Goal: Find specific page/section: Find specific page/section

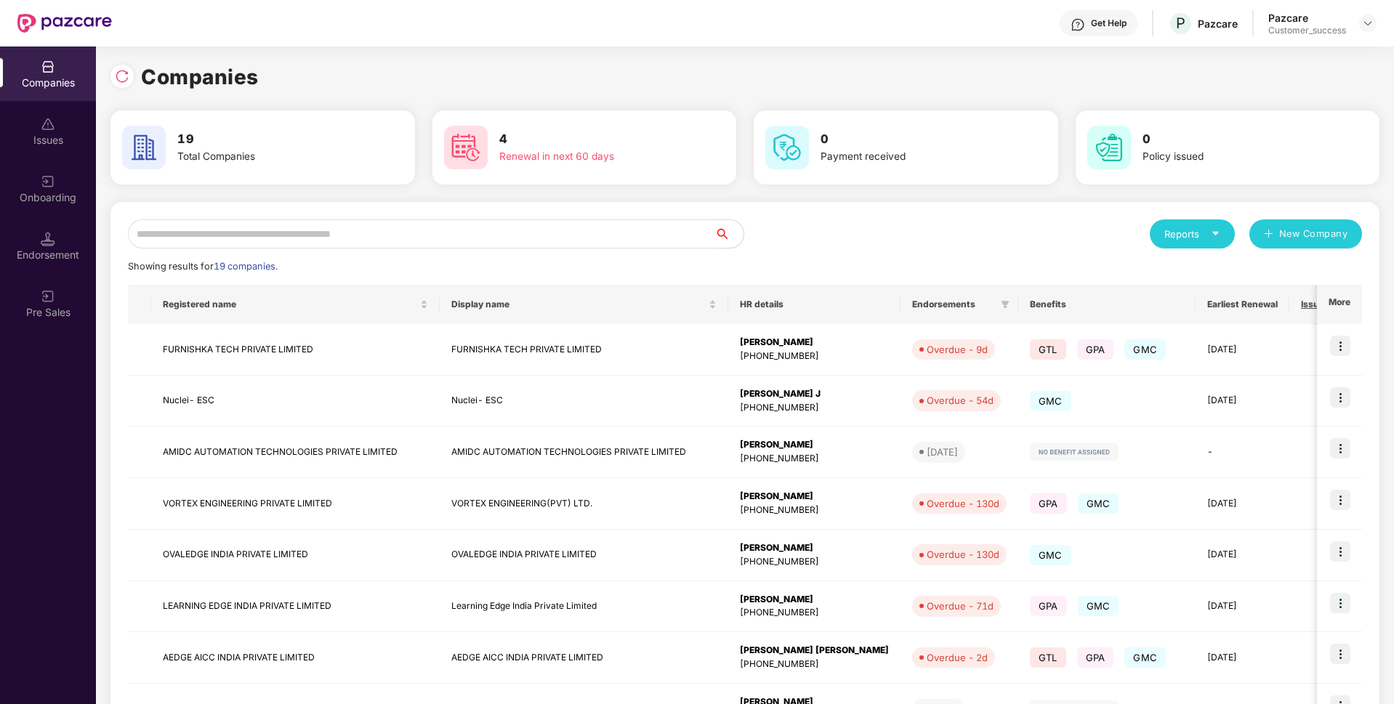
click at [485, 238] on input "text" at bounding box center [421, 233] width 587 height 29
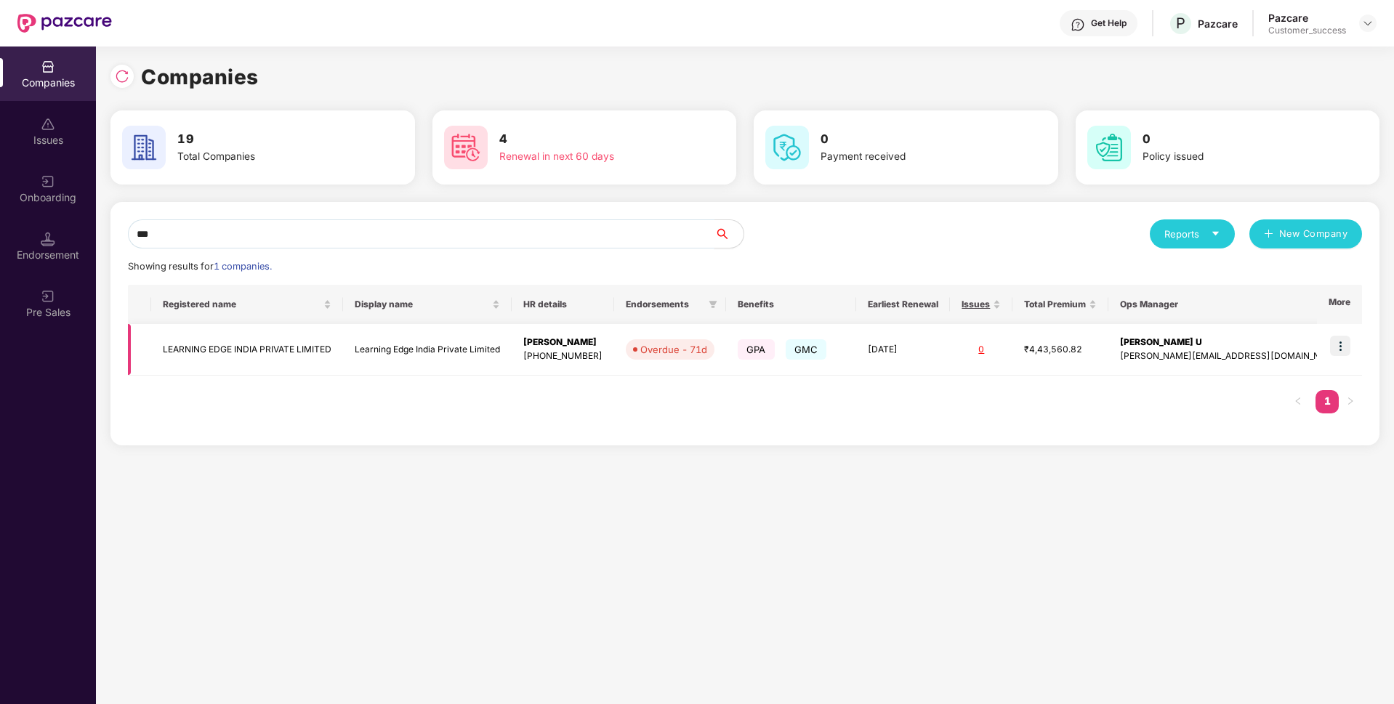
type input "***"
click at [282, 336] on td "LEARNING EDGE INDIA PRIVATE LIMITED" at bounding box center [247, 350] width 192 height 52
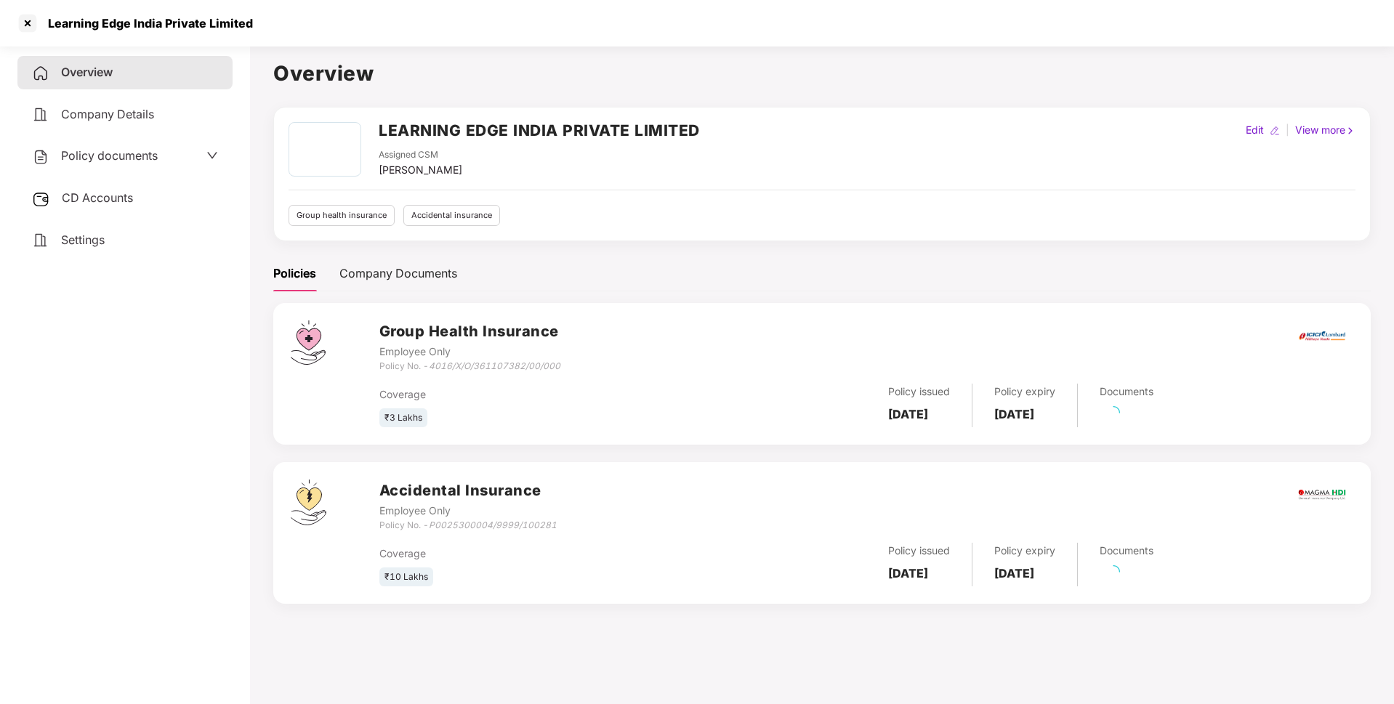
click at [155, 20] on div "Learning Edge India Private Limited" at bounding box center [146, 23] width 214 height 15
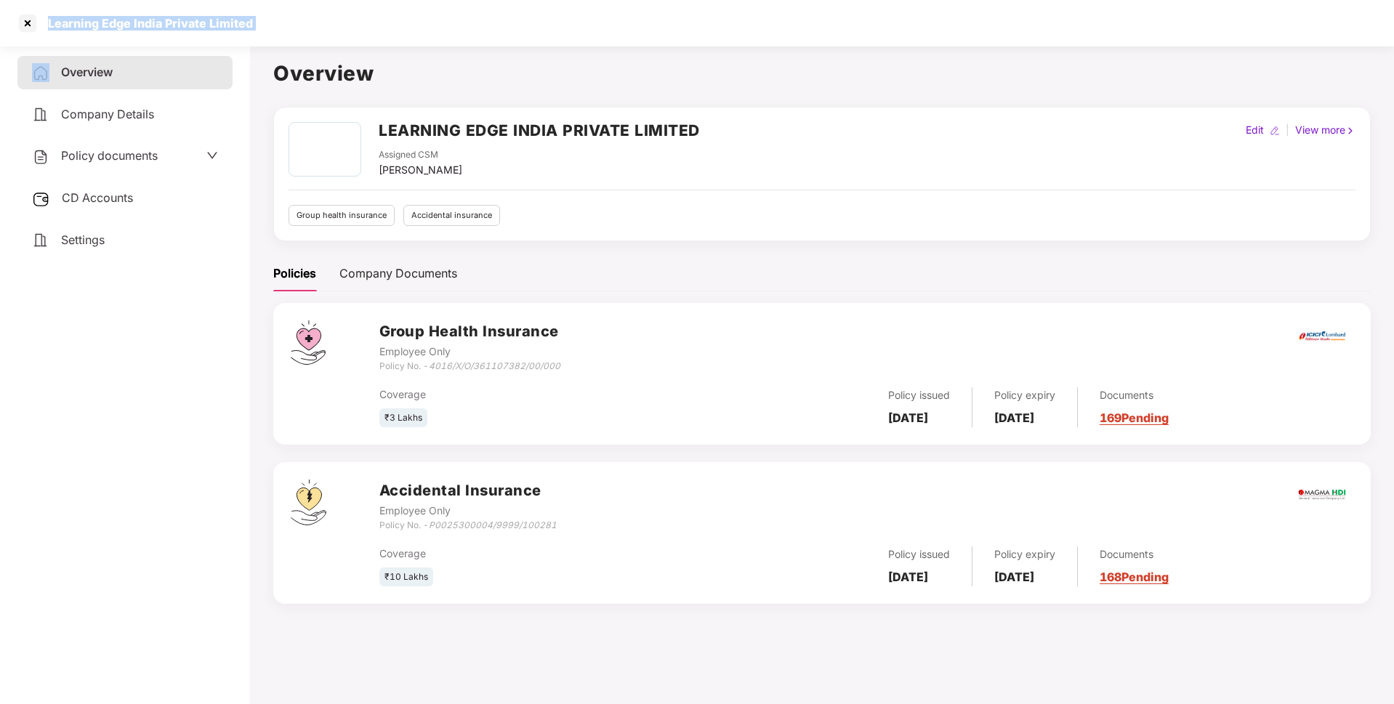
click at [155, 20] on div "Learning Edge India Private Limited" at bounding box center [146, 23] width 214 height 15
copy div "Learning Edge India Private Limited"
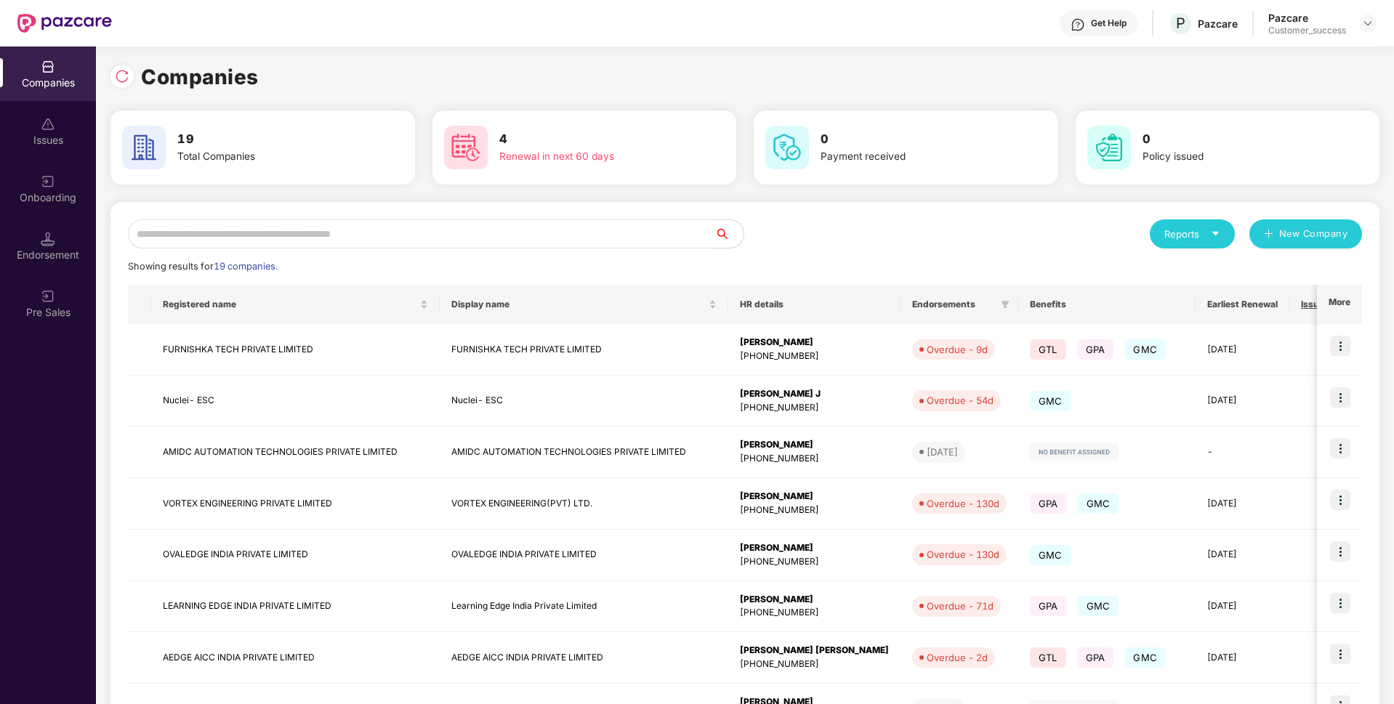
click at [429, 239] on input "text" at bounding box center [421, 233] width 587 height 29
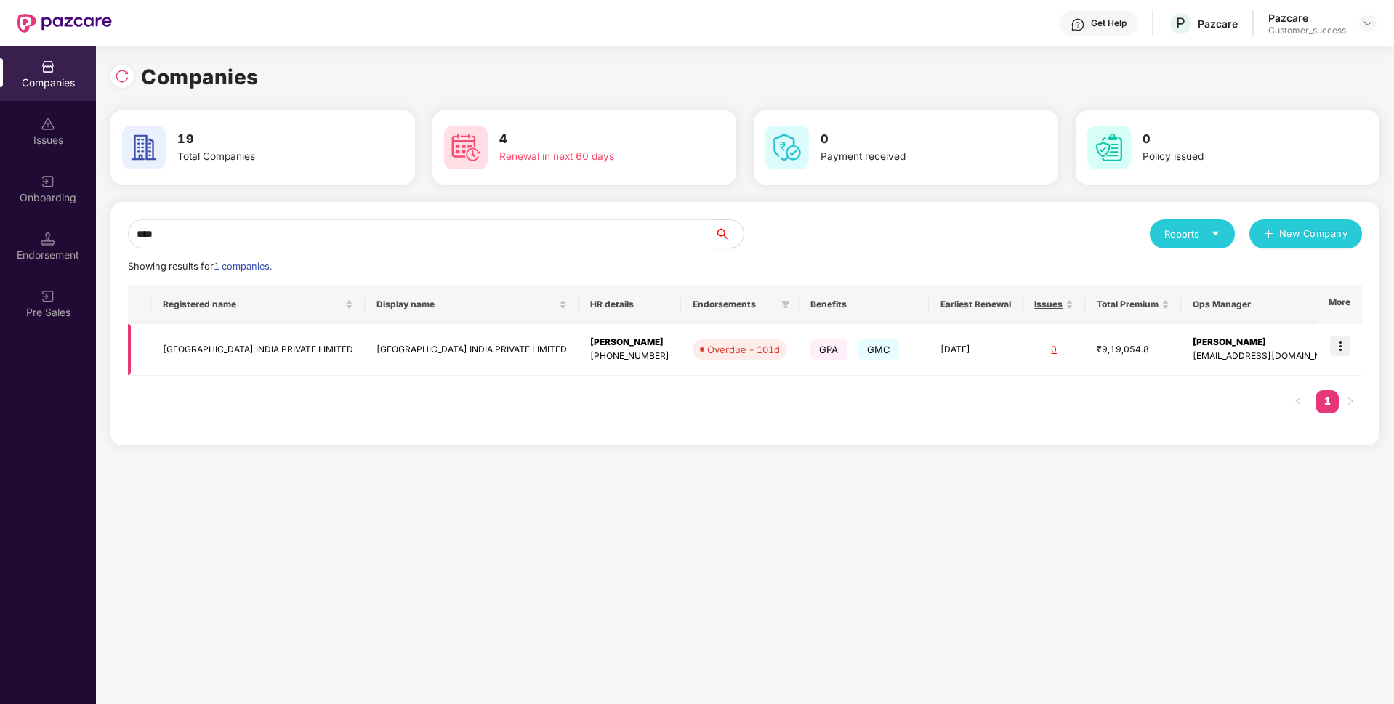
type input "****"
click at [198, 357] on td "[GEOGRAPHIC_DATA] INDIA PRIVATE LIMITED" at bounding box center [258, 350] width 214 height 52
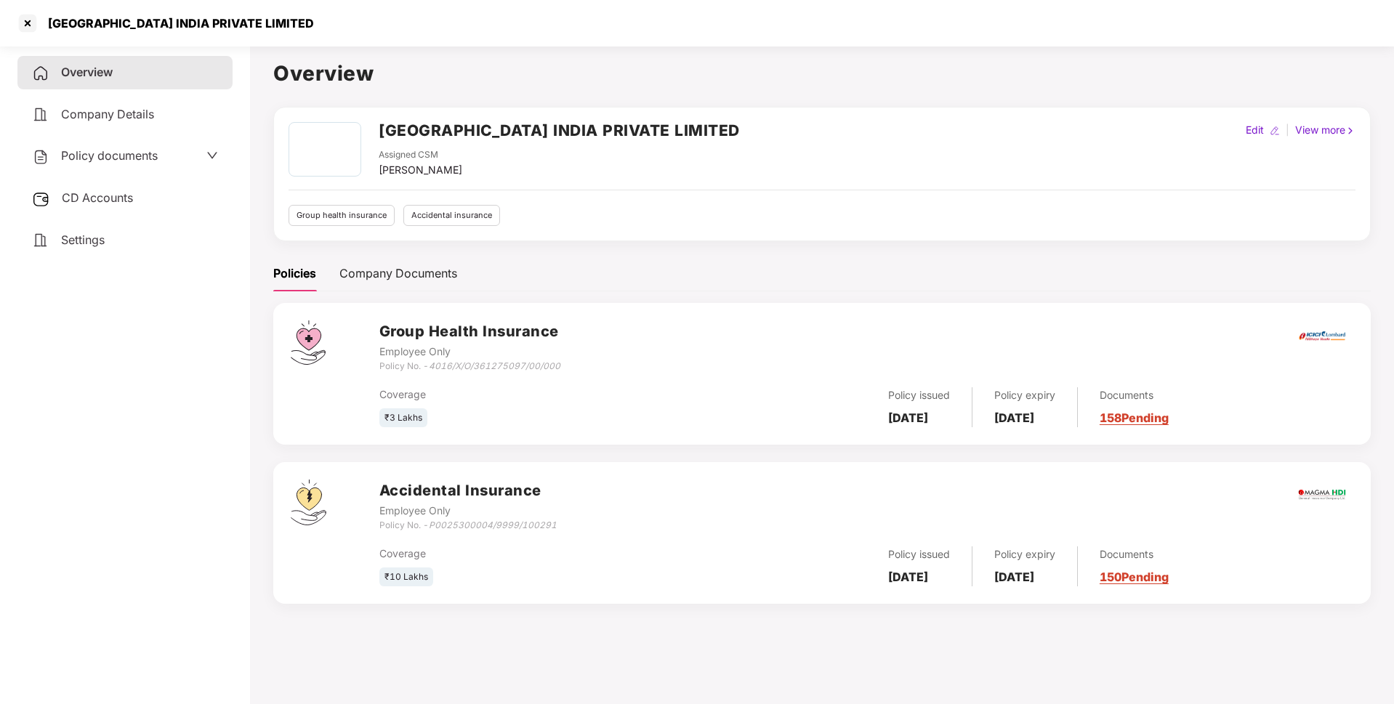
click at [124, 25] on div "[GEOGRAPHIC_DATA] INDIA PRIVATE LIMITED" at bounding box center [176, 23] width 275 height 15
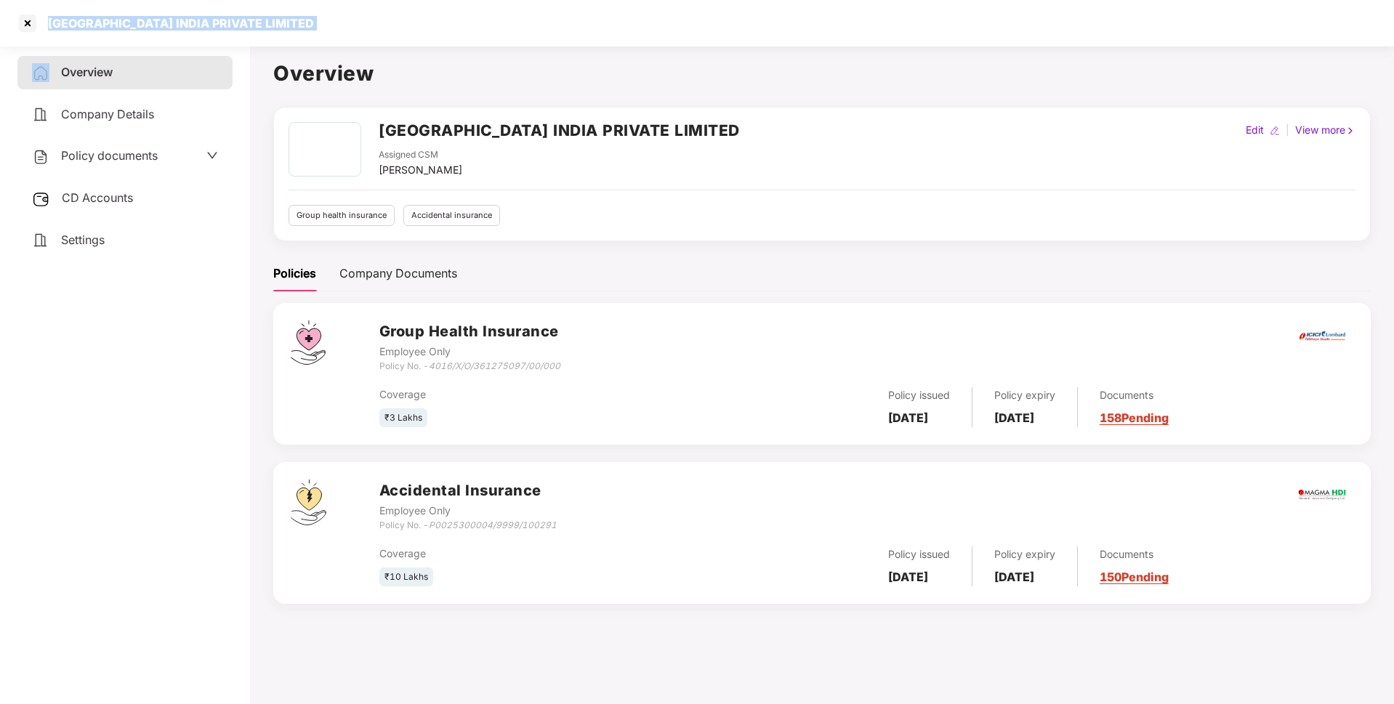
copy div "[GEOGRAPHIC_DATA] INDIA PRIVATE LIMITED"
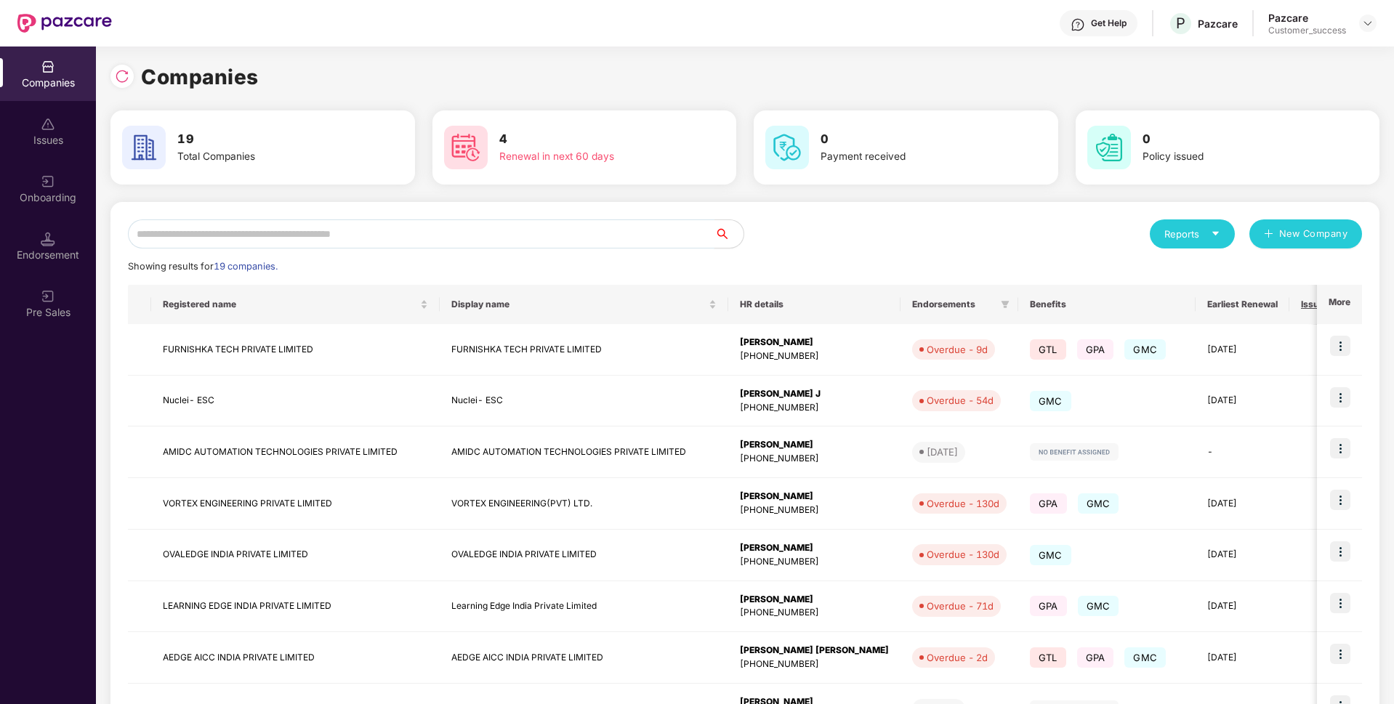
click at [521, 239] on input "text" at bounding box center [421, 233] width 587 height 29
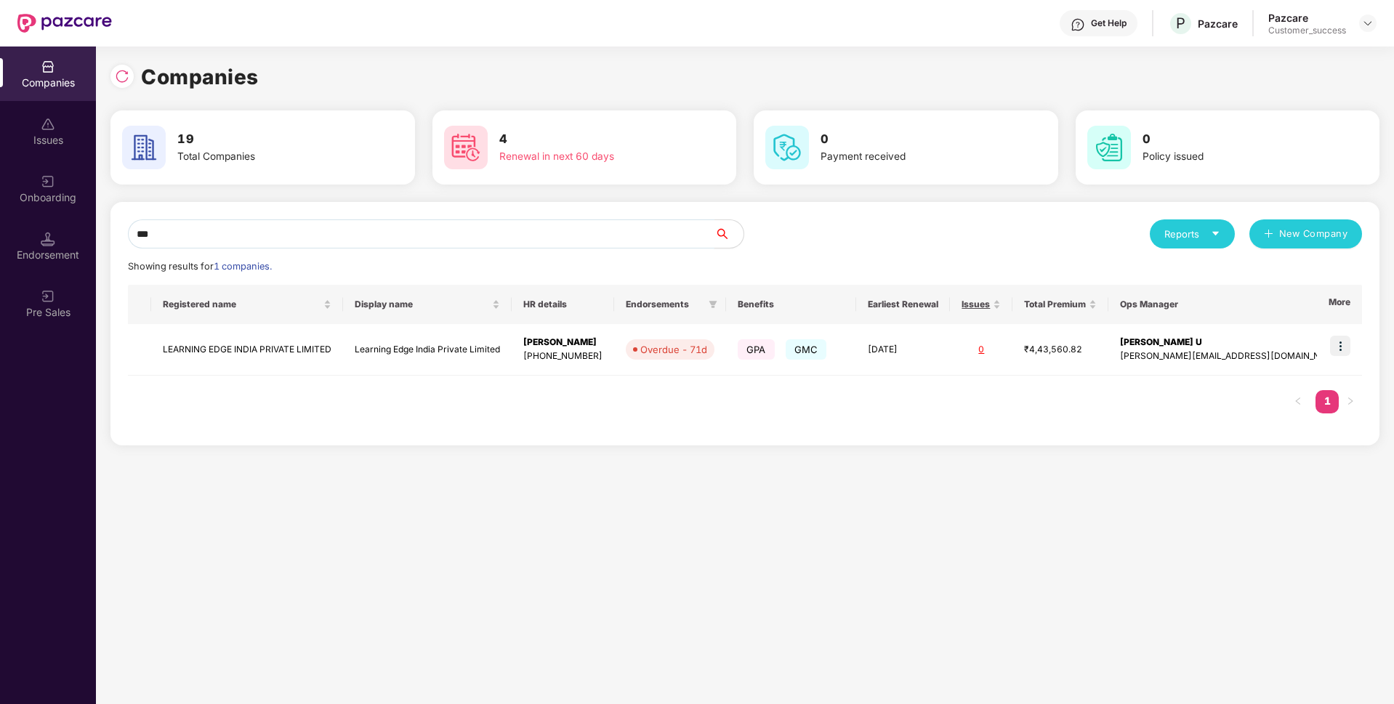
type input "***"
click at [185, 354] on td "LEARNING EDGE INDIA PRIVATE LIMITED" at bounding box center [247, 350] width 192 height 52
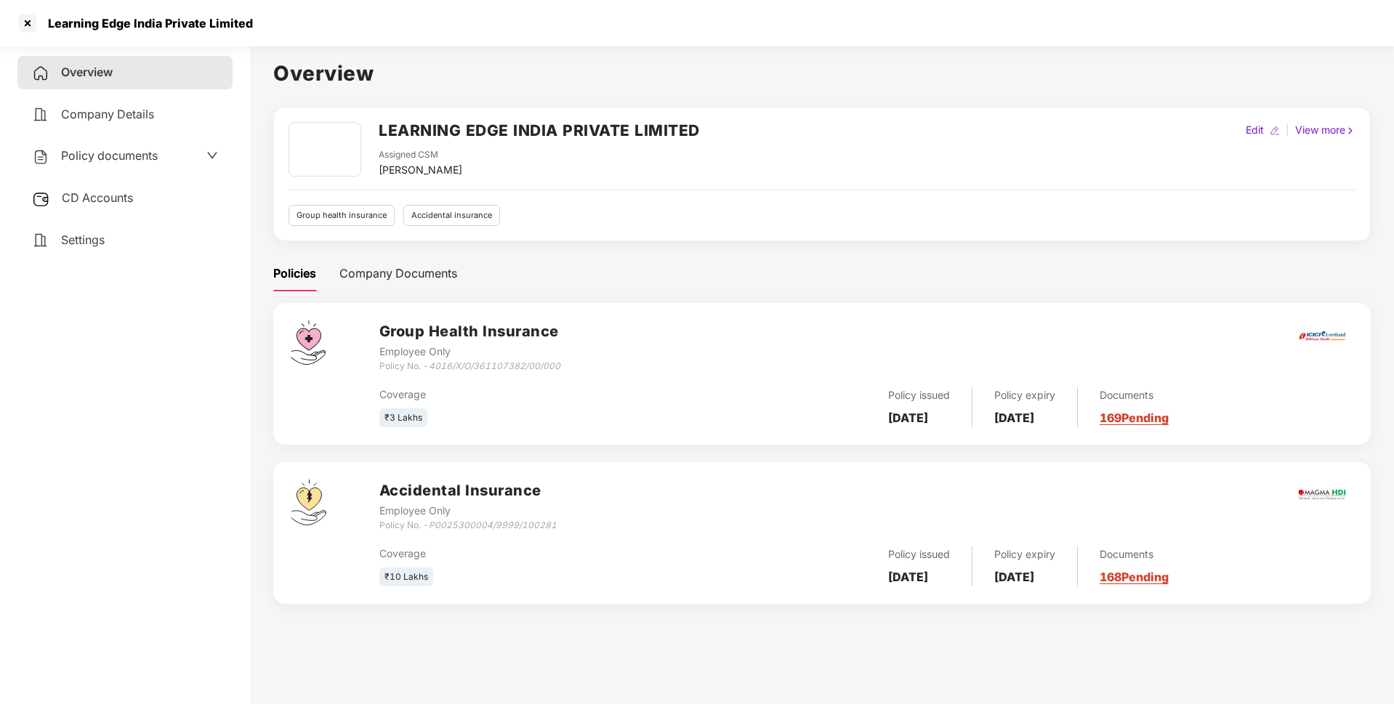
click at [179, 20] on div "Learning Edge India Private Limited" at bounding box center [146, 23] width 214 height 15
copy div "Learning Edge India Private Limited"
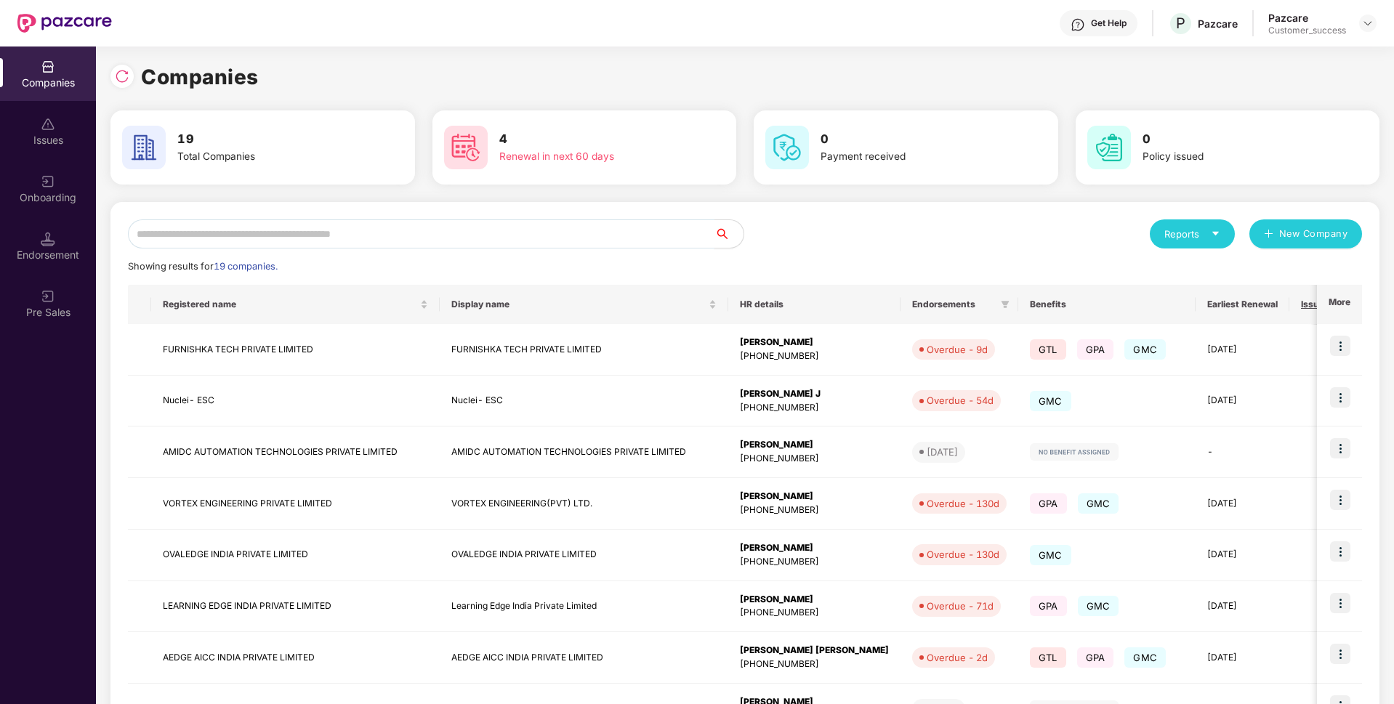
click at [297, 238] on input "text" at bounding box center [421, 233] width 587 height 29
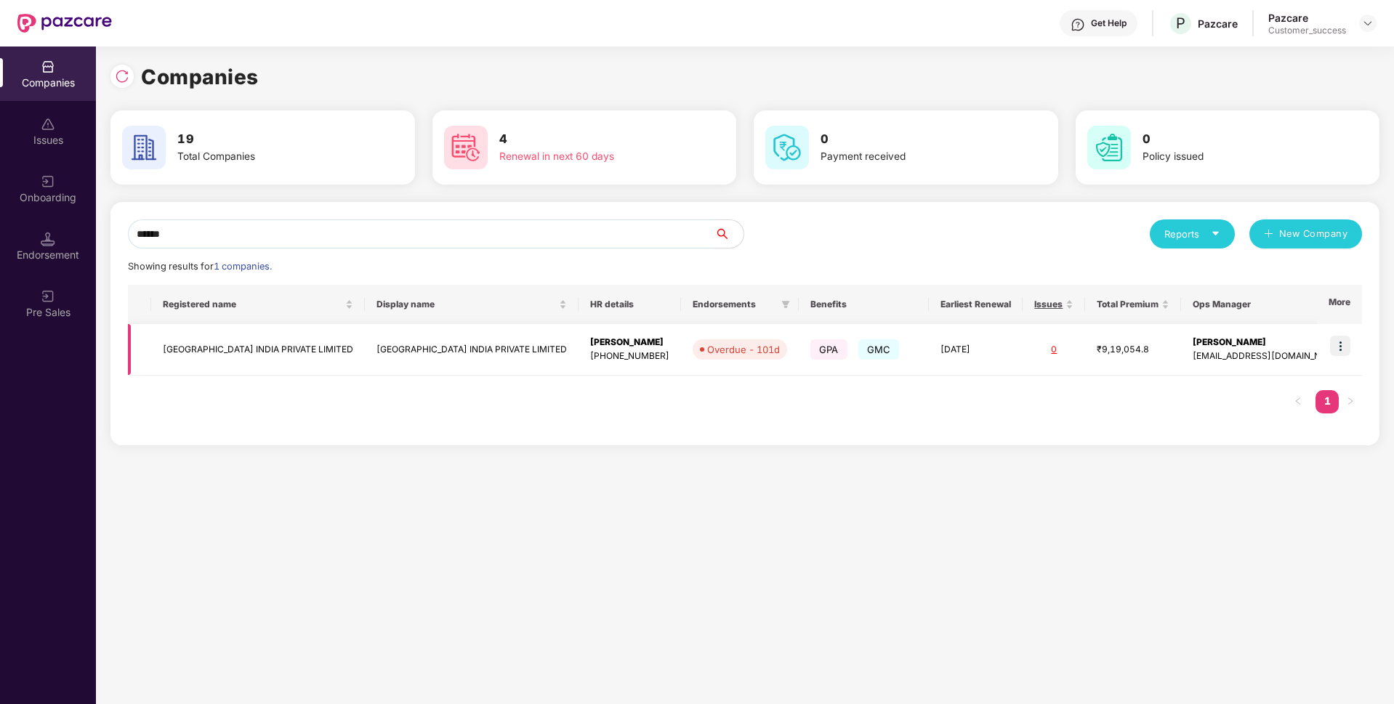
type input "******"
click at [284, 350] on td "[GEOGRAPHIC_DATA] INDIA PRIVATE LIMITED" at bounding box center [258, 350] width 214 height 52
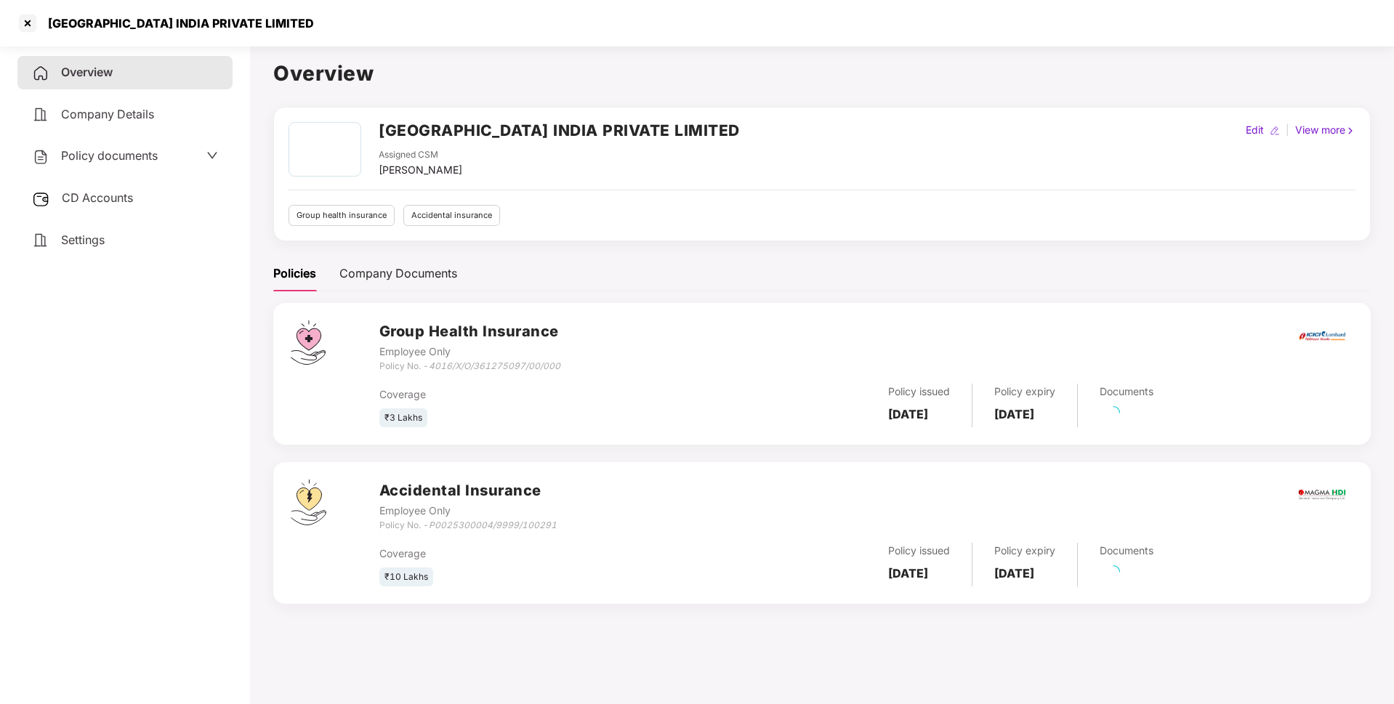
click at [110, 28] on div "[GEOGRAPHIC_DATA] INDIA PRIVATE LIMITED" at bounding box center [176, 23] width 275 height 15
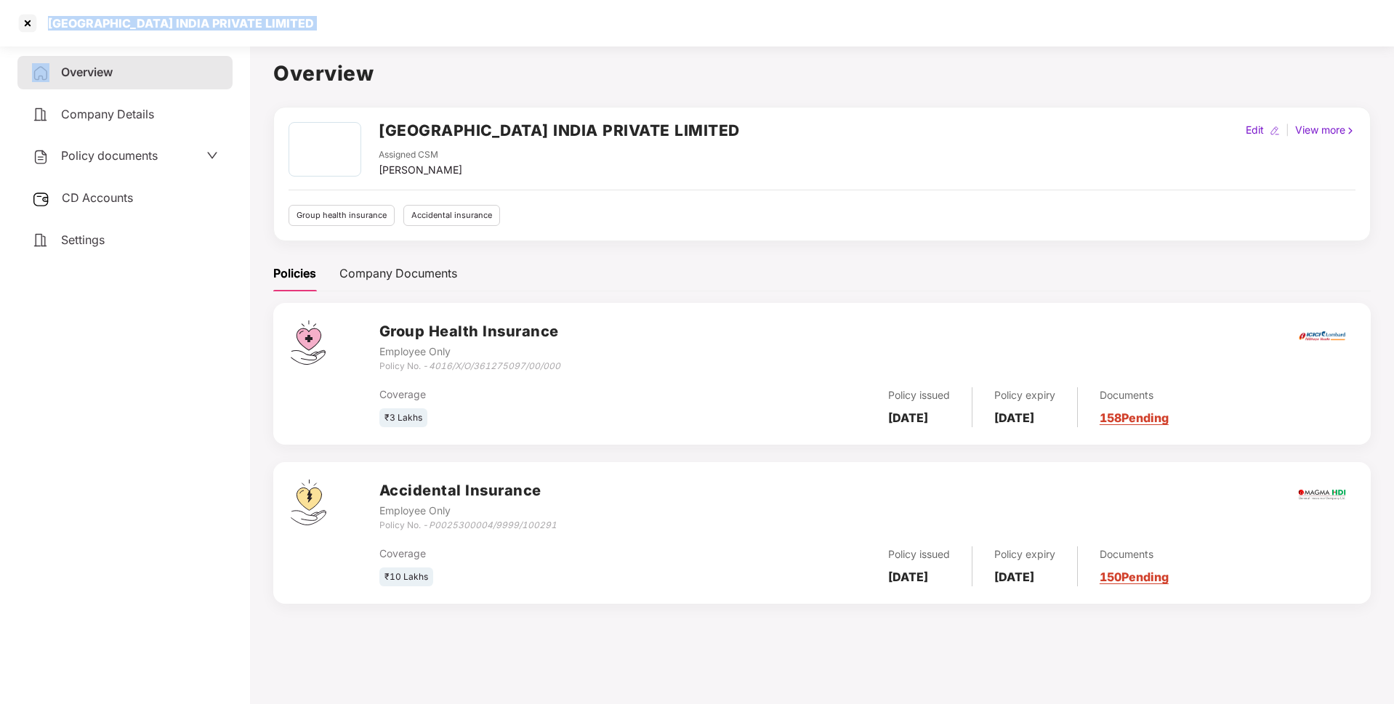
click at [110, 28] on div "[GEOGRAPHIC_DATA] INDIA PRIVATE LIMITED" at bounding box center [176, 23] width 275 height 15
copy div "[GEOGRAPHIC_DATA] INDIA PRIVATE LIMITED"
